Goal: Information Seeking & Learning: Learn about a topic

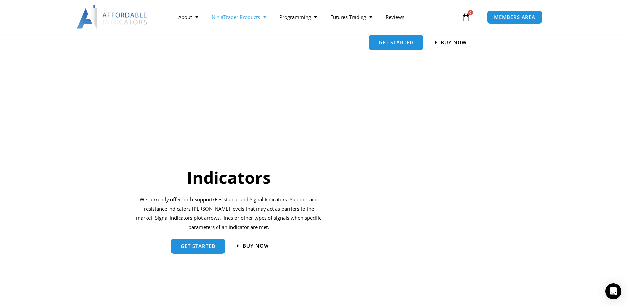
scroll to position [607, 0]
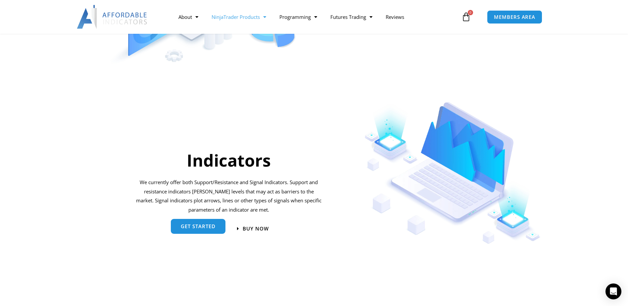
click at [203, 224] on link "get started" at bounding box center [198, 226] width 55 height 15
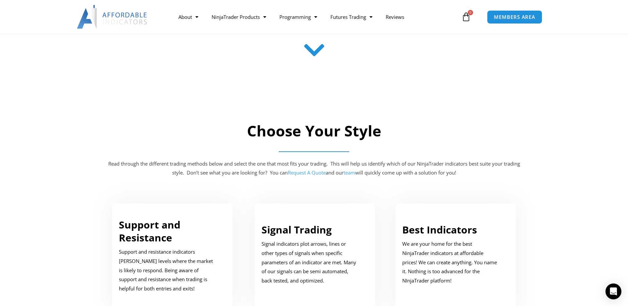
scroll to position [265, 0]
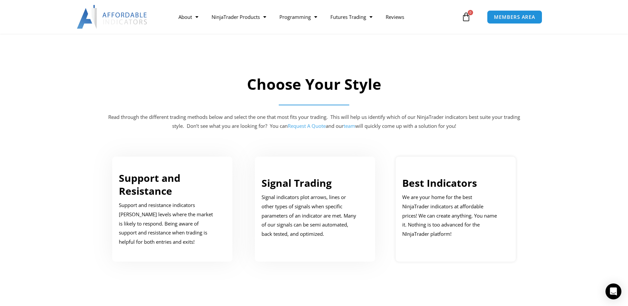
click at [447, 197] on p "We are your home for the best NinjaTrader indicators at affordable prices! We c…" at bounding box center [450, 216] width 97 height 46
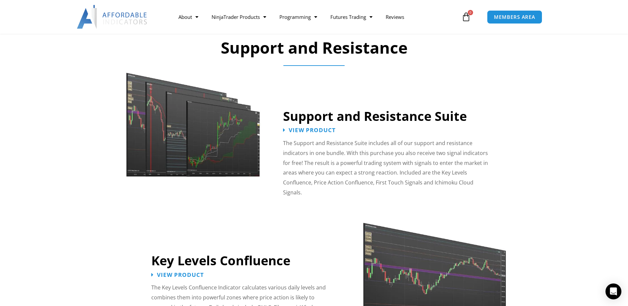
scroll to position [548, 0]
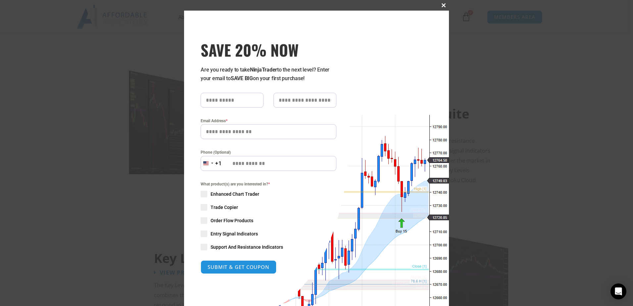
click at [442, 3] on span at bounding box center [444, 5] width 11 height 4
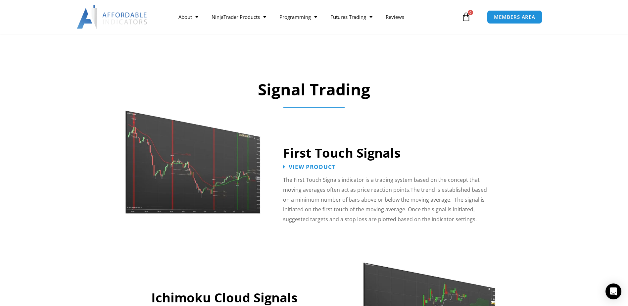
scroll to position [968, 0]
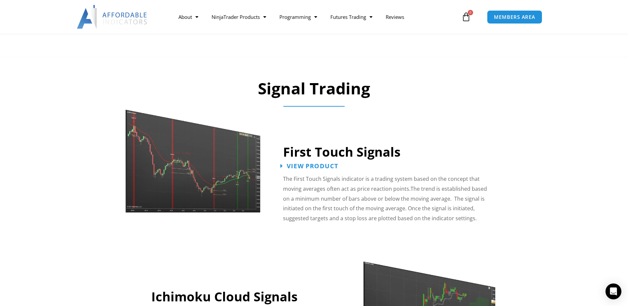
click at [308, 163] on span "View Product" at bounding box center [313, 166] width 52 height 6
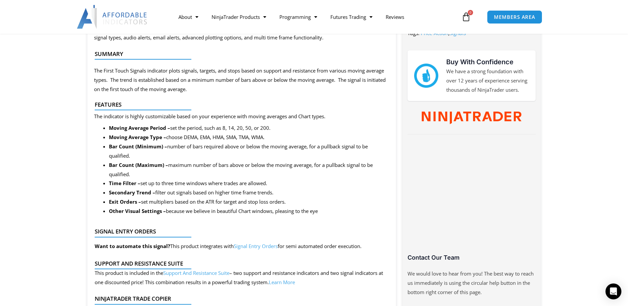
scroll to position [309, 0]
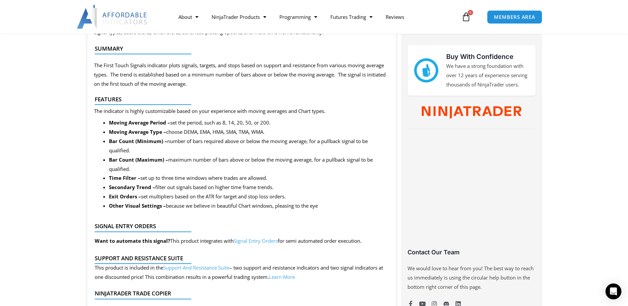
click at [253, 240] on link "Signal Entry Orders" at bounding box center [256, 241] width 44 height 7
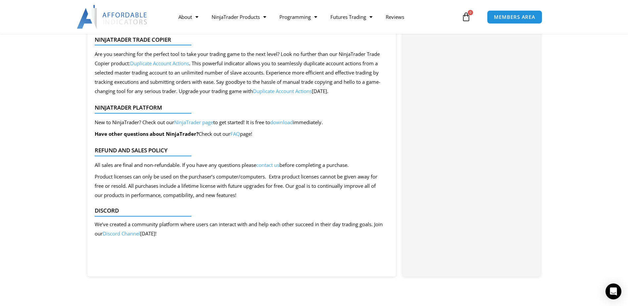
scroll to position [663, 0]
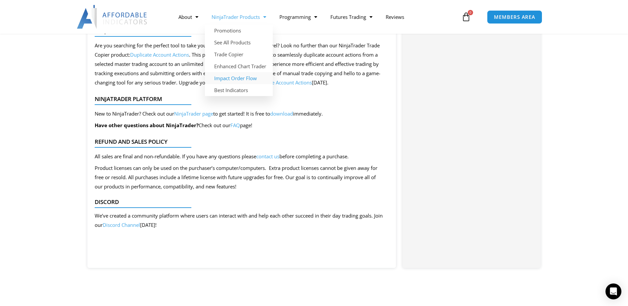
click at [231, 77] on link "Impact Order Flow" at bounding box center [239, 78] width 68 height 12
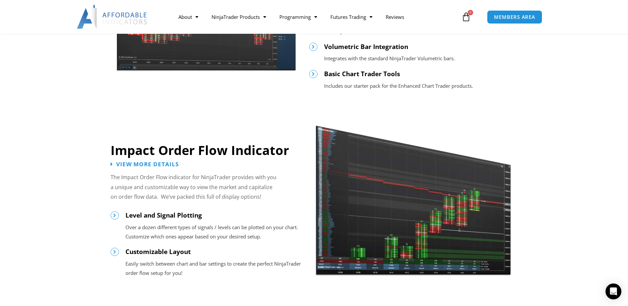
scroll to position [453, 0]
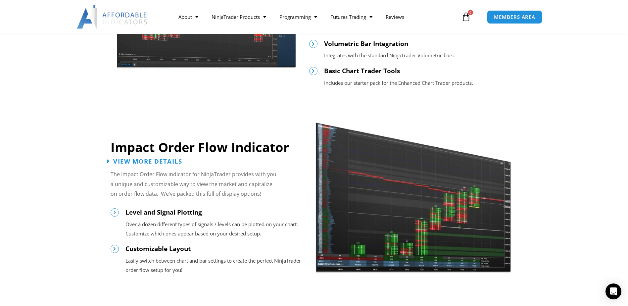
click at [153, 158] on span "View More Details" at bounding box center [147, 161] width 69 height 6
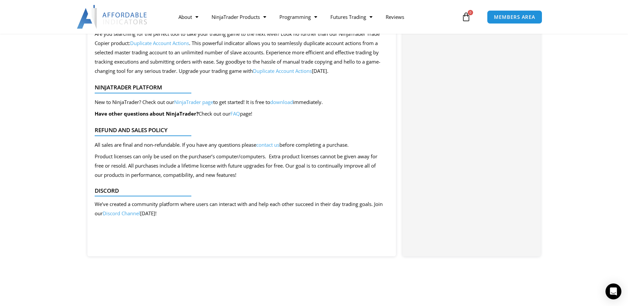
scroll to position [685, 0]
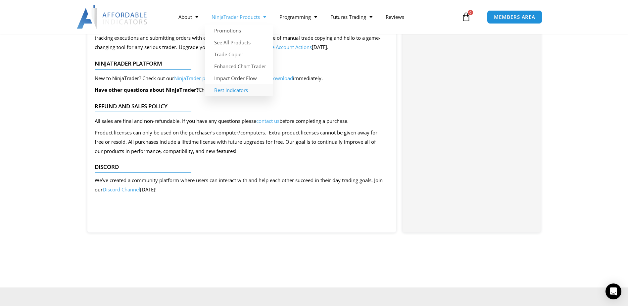
click at [226, 89] on link "Best Indicators" at bounding box center [239, 90] width 68 height 12
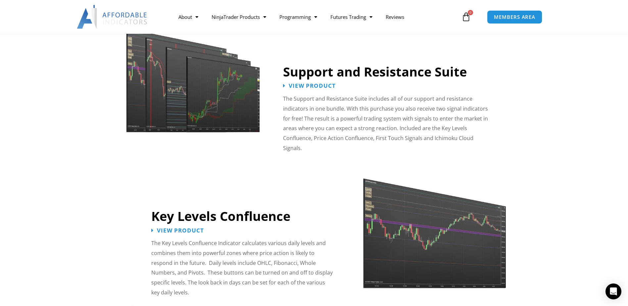
scroll to position [607, 0]
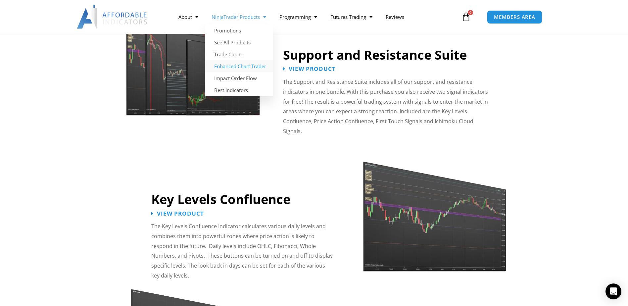
click at [231, 65] on link "Enhanced Chart Trader" at bounding box center [239, 66] width 68 height 12
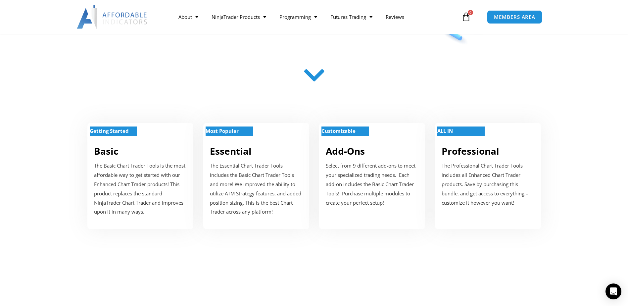
scroll to position [210, 0]
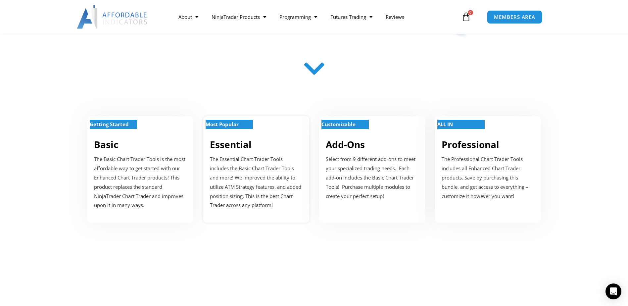
click at [225, 122] on strong "Most Popular" at bounding box center [222, 124] width 33 height 7
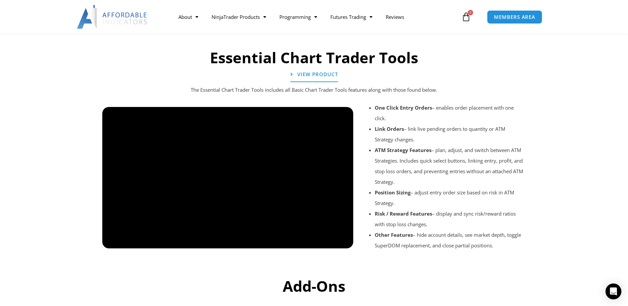
scroll to position [726, 0]
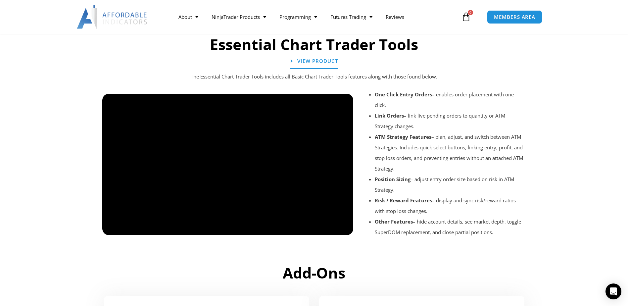
click at [344, 228] on div at bounding box center [227, 240] width 251 height 31
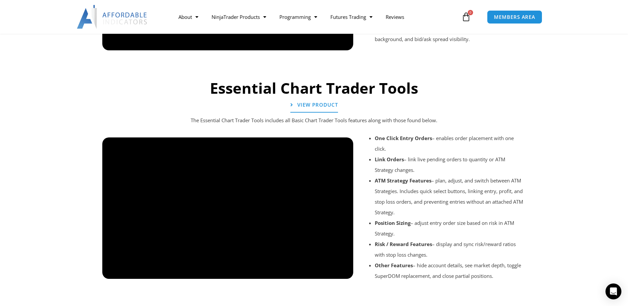
scroll to position [694, 0]
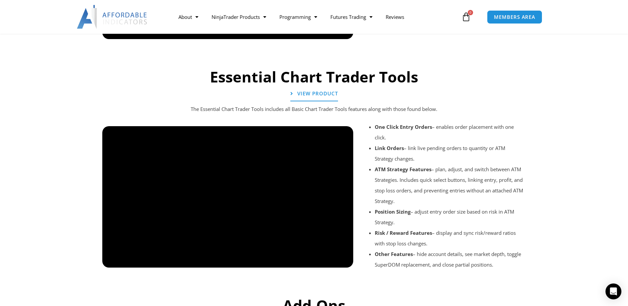
click at [343, 258] on div at bounding box center [227, 273] width 251 height 31
